Goal: Task Accomplishment & Management: Complete application form

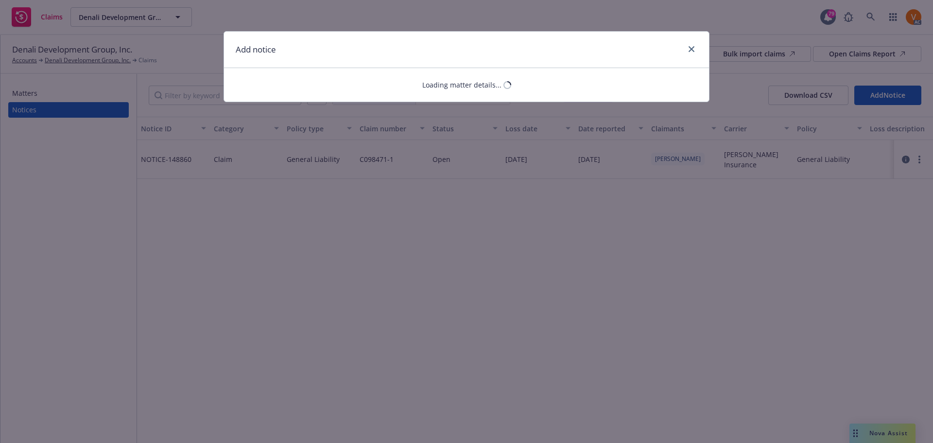
select select "GENERAL_LIABILITY"
select select "open"
select select "CLAIM"
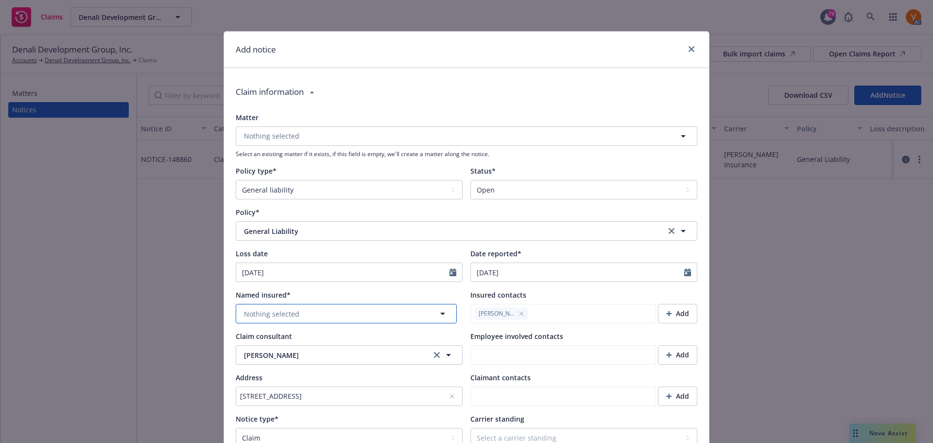
click at [310, 304] on button "Nothing selected" at bounding box center [346, 313] width 221 height 19
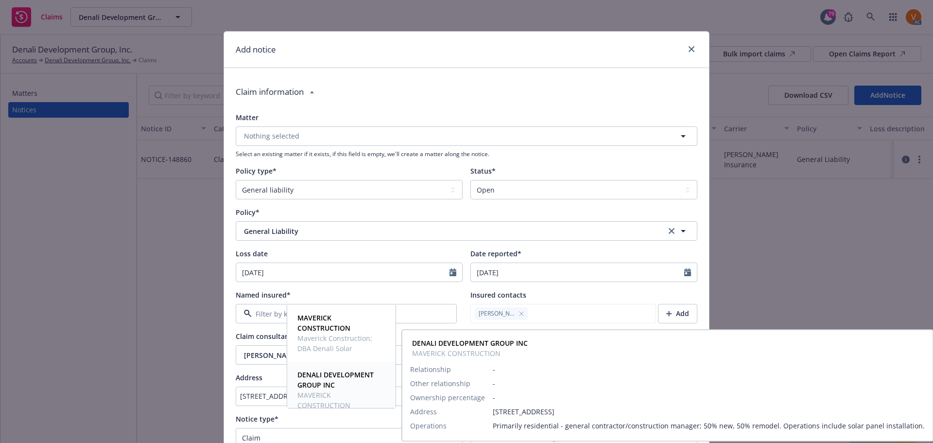
click at [307, 386] on strong "DENALI DEVELOPMENT GROUP INC" at bounding box center [335, 379] width 76 height 19
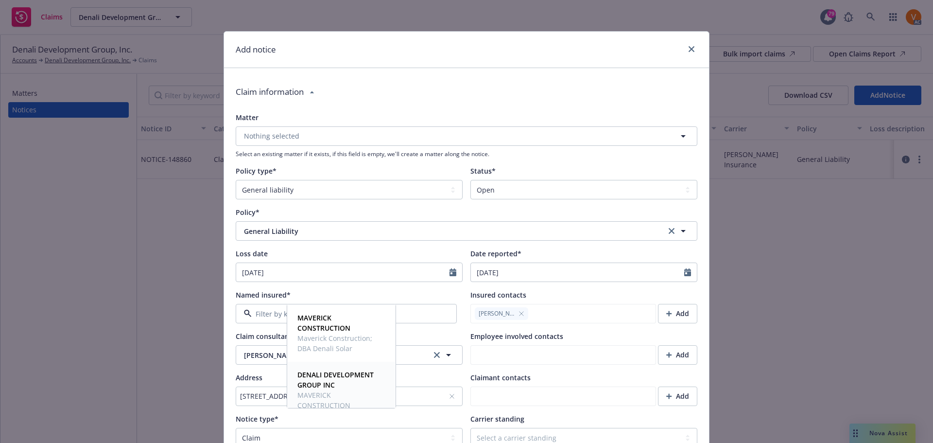
type textarea "x"
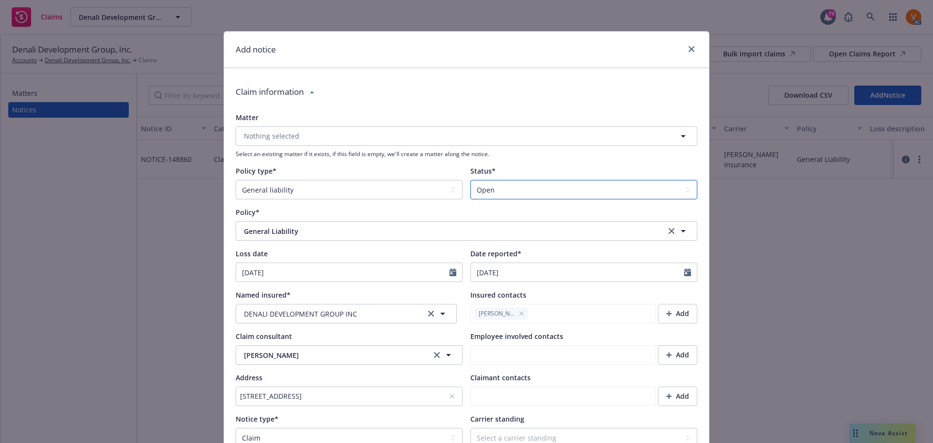
click at [501, 182] on select "Select a status Closed Open" at bounding box center [583, 189] width 227 height 19
select select "closed"
click at [470, 180] on select "Select a status Closed Open" at bounding box center [583, 189] width 227 height 19
type textarea "x"
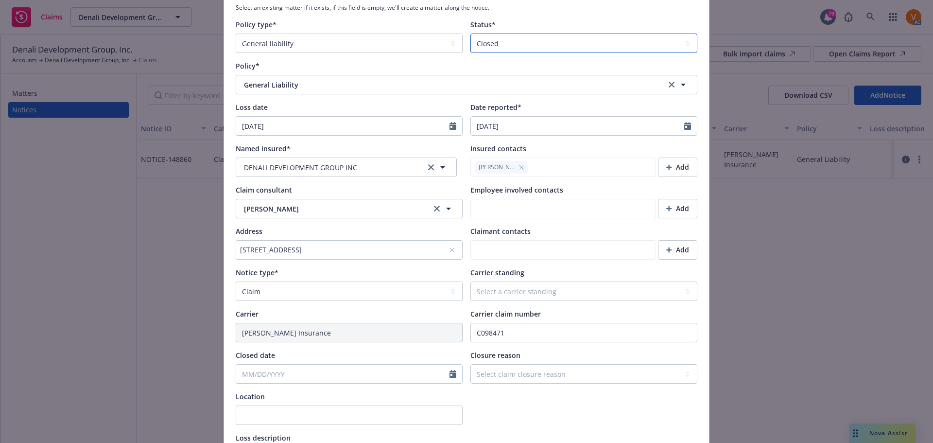
scroll to position [194, 0]
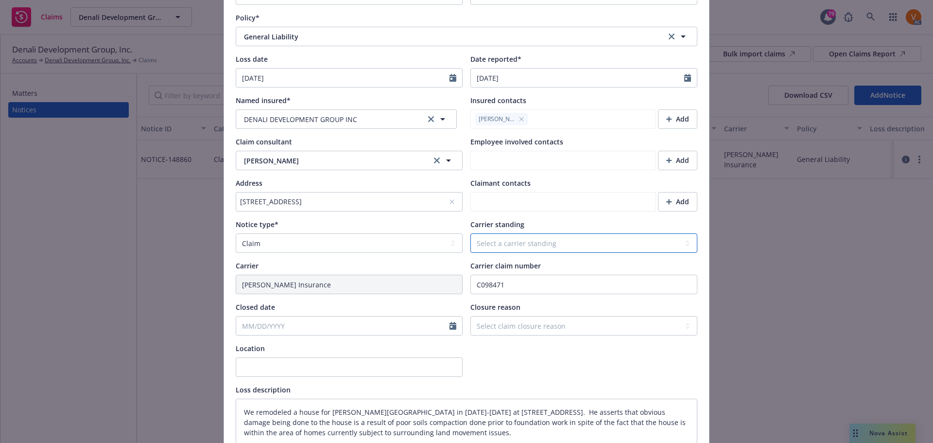
click at [568, 233] on select "Select a carrier standing Closed Not submitted Open Reopened Subrogated Withdra…" at bounding box center [583, 242] width 227 height 19
select select "CLOSED"
click at [470, 233] on select "Select a carrier standing Closed Not submitted Open Reopened Subrogated Withdra…" at bounding box center [583, 242] width 227 height 19
type textarea "x"
select select "9"
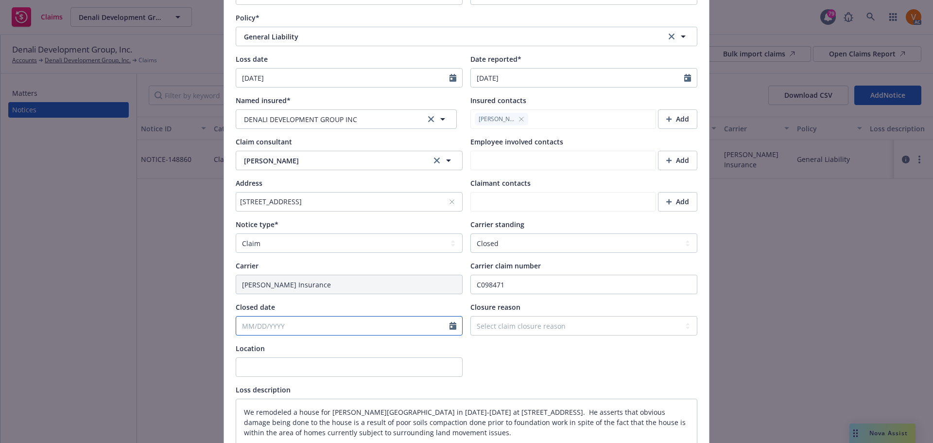
click at [367, 316] on input "Closed date" at bounding box center [342, 325] width 213 height 18
type textarea "x"
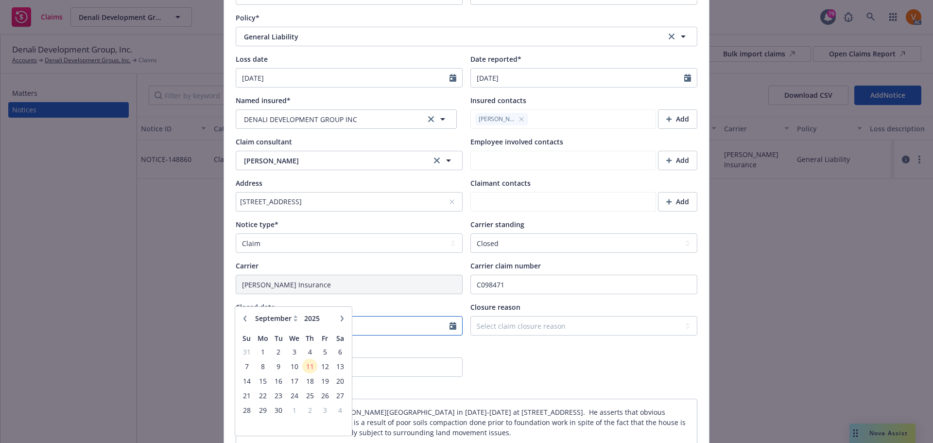
type input "[DATE]"
click at [469, 312] on div "Matter Nothing selected Select an existing matter if it exists, if this field i…" at bounding box center [467, 245] width 462 height 654
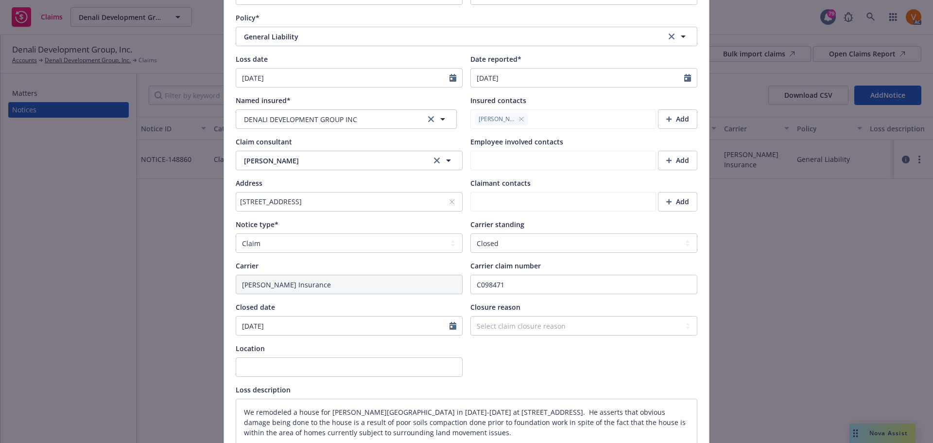
type textarea "x"
